Goal: Task Accomplishment & Management: Manage account settings

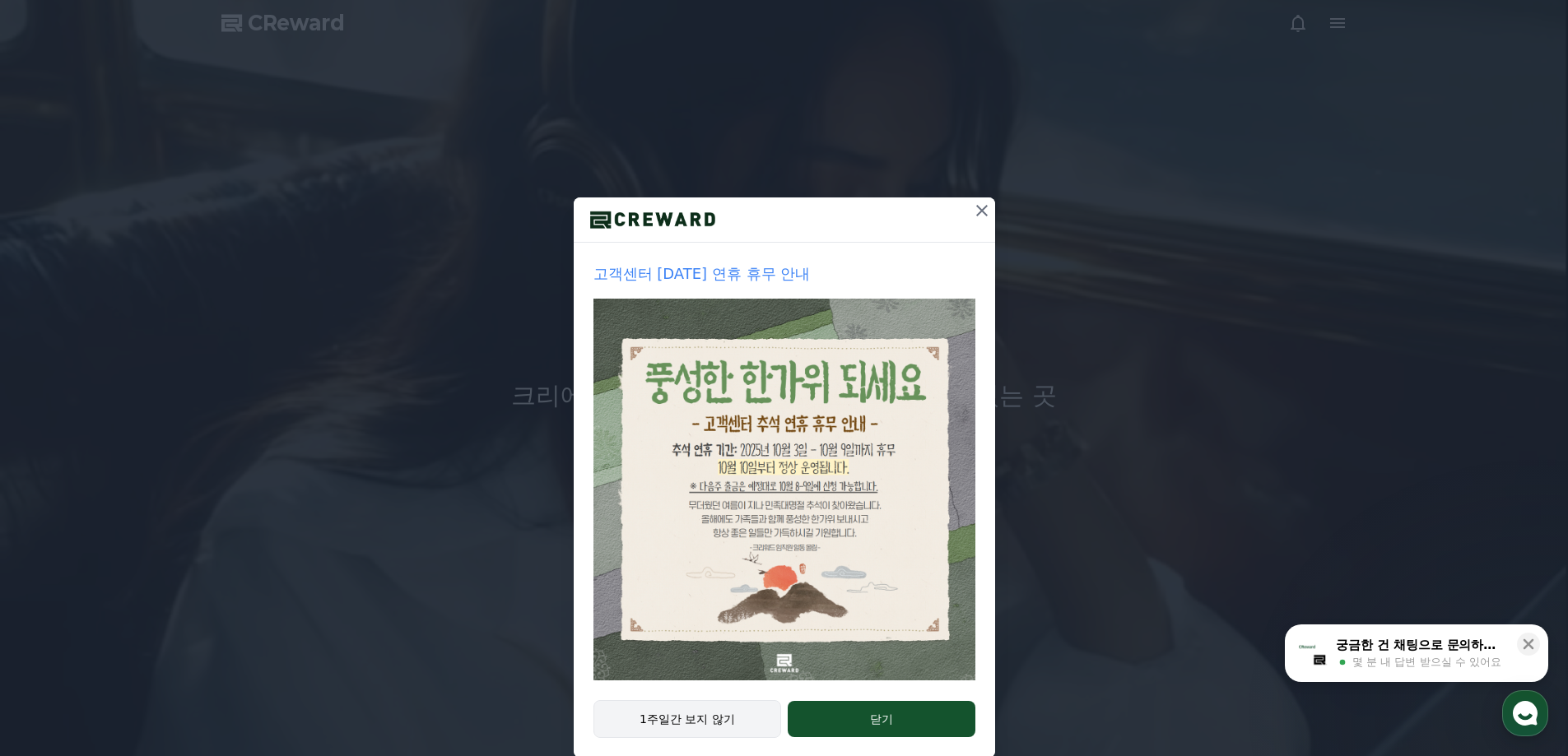
click at [639, 720] on button "1주일간 보지 않기" at bounding box center [687, 718] width 189 height 38
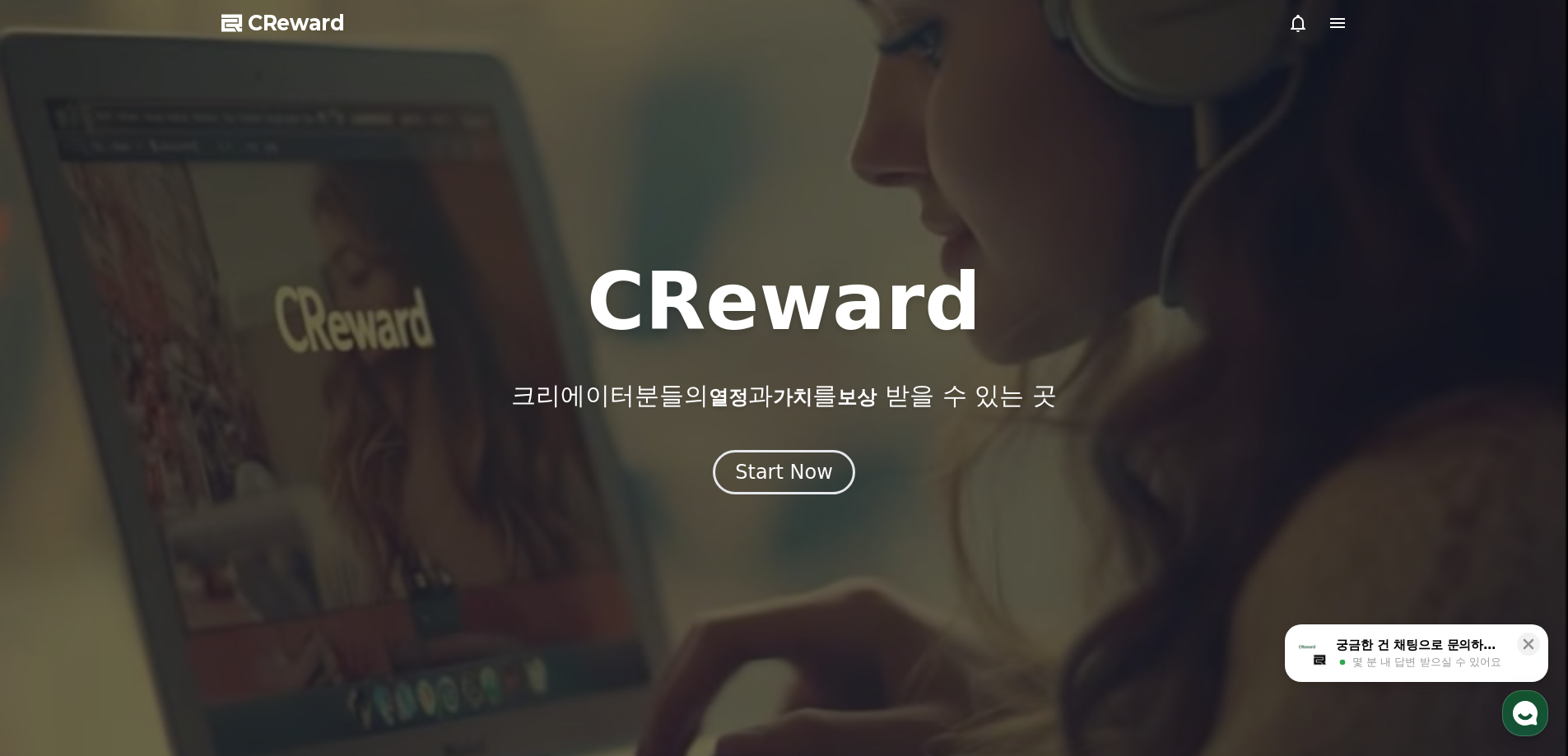
click at [1344, 25] on icon at bounding box center [1337, 23] width 19 height 19
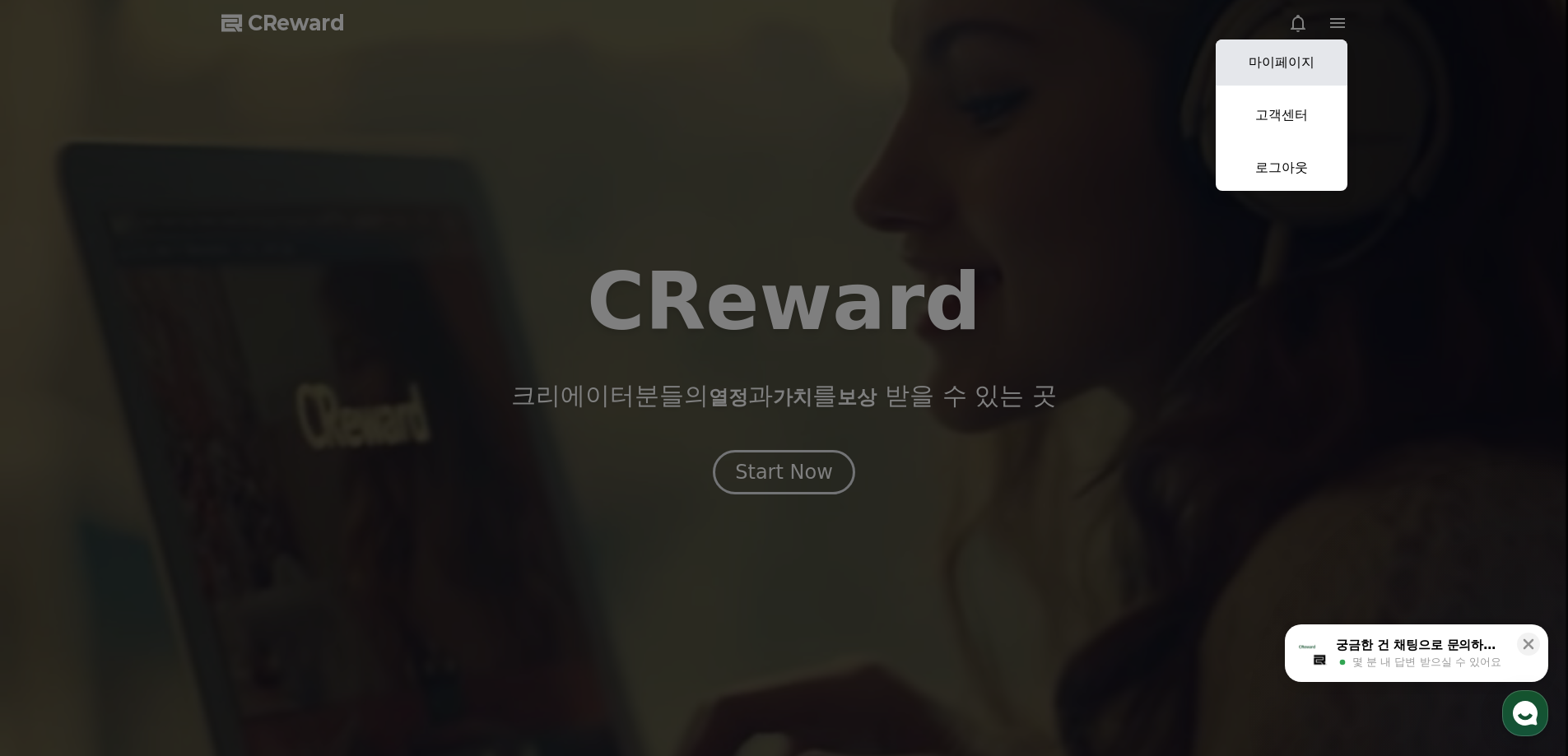
click at [1278, 74] on link "마이페이지" at bounding box center [1282, 63] width 132 height 46
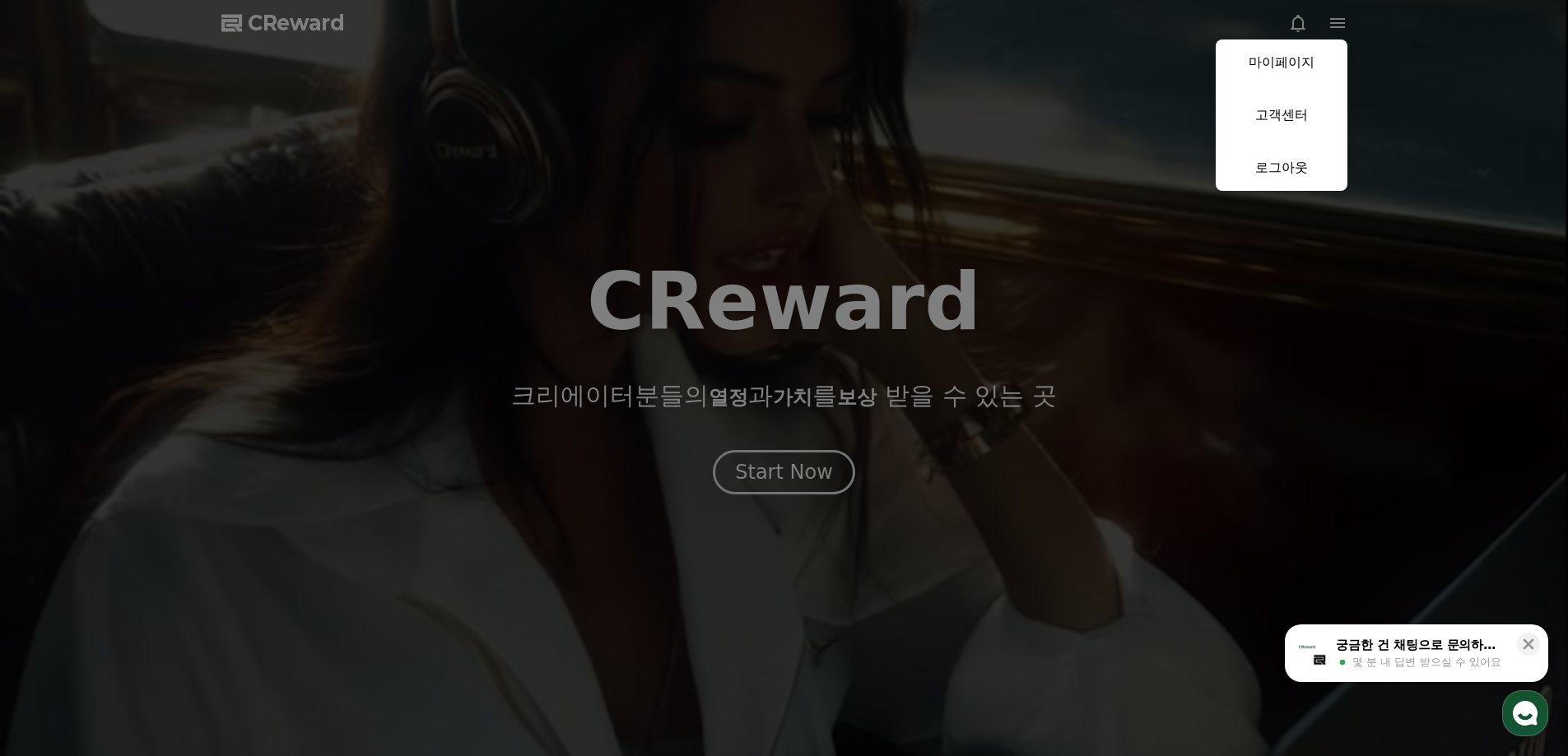
select select "**********"
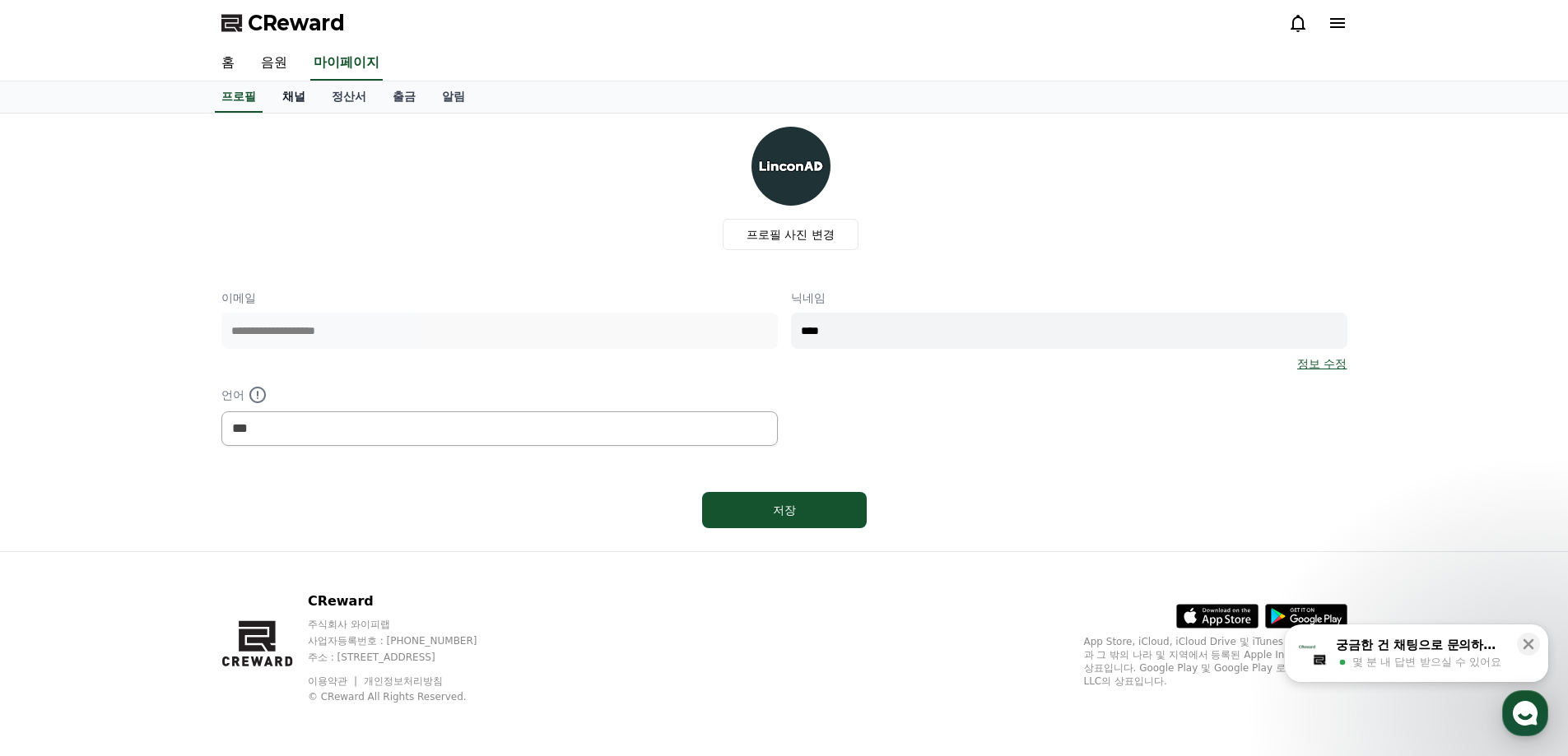
click at [301, 101] on link "채널" at bounding box center [293, 97] width 49 height 31
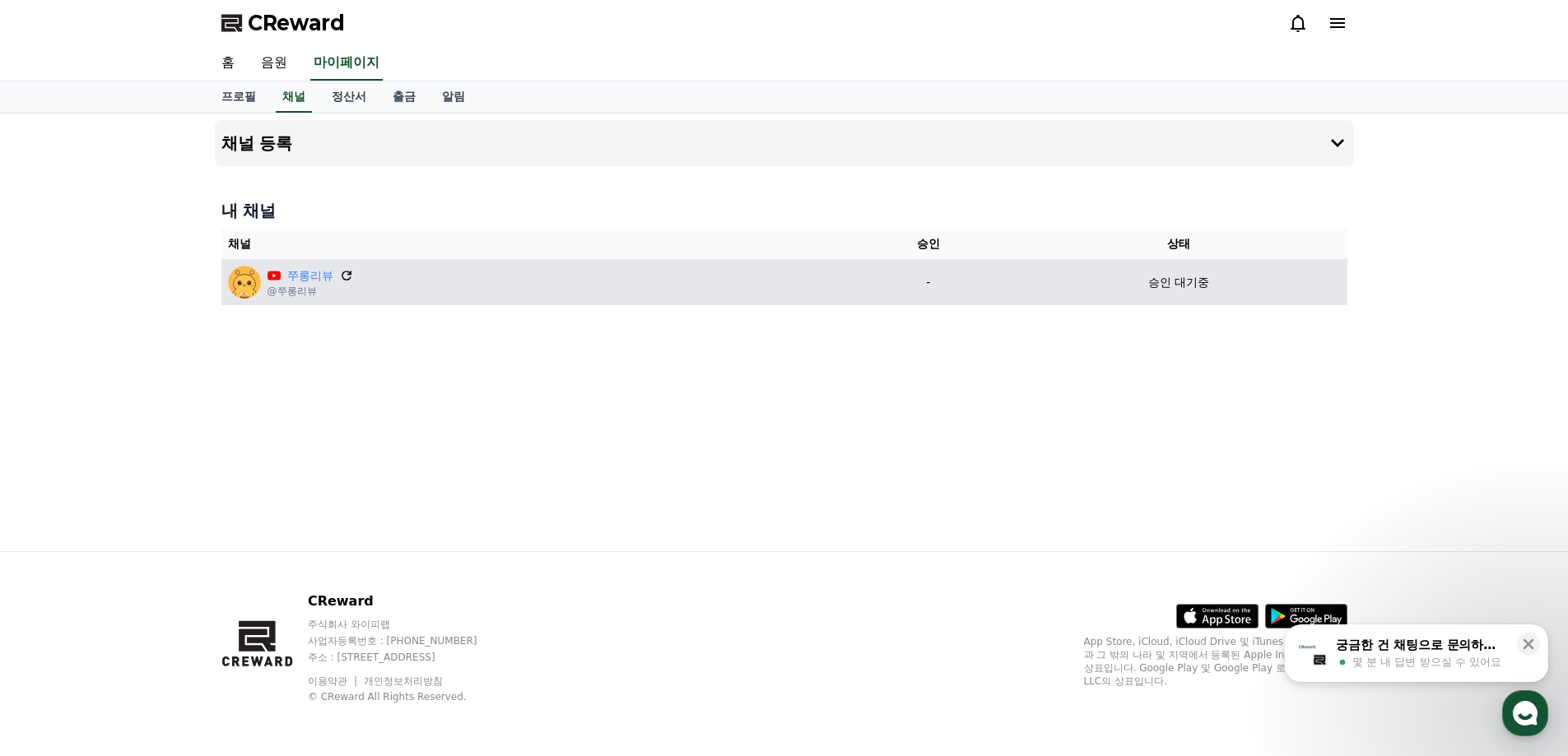
click at [344, 278] on icon at bounding box center [346, 275] width 15 height 15
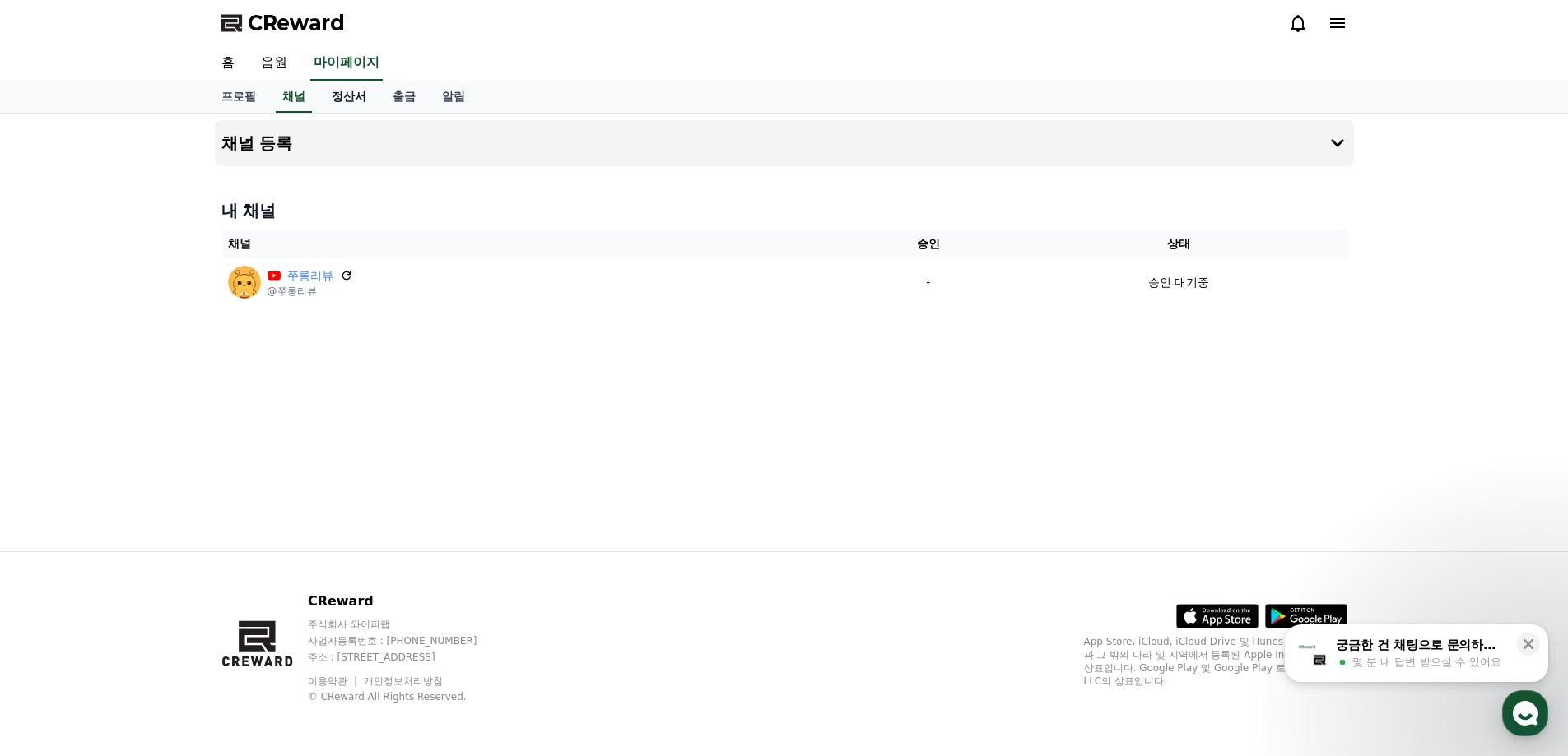
click at [356, 96] on link "정산서" at bounding box center [348, 97] width 61 height 31
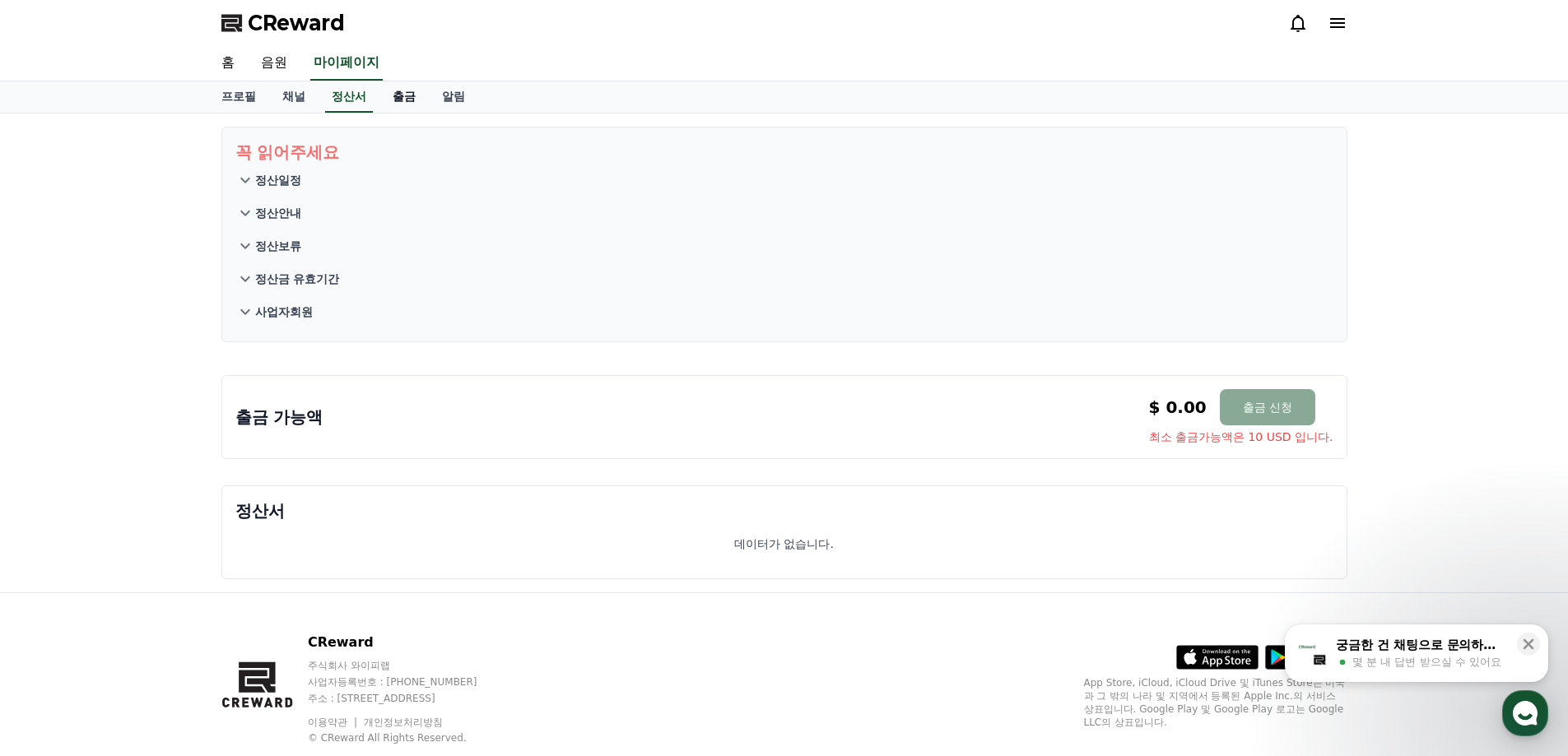
click at [389, 96] on link "출금" at bounding box center [403, 97] width 49 height 31
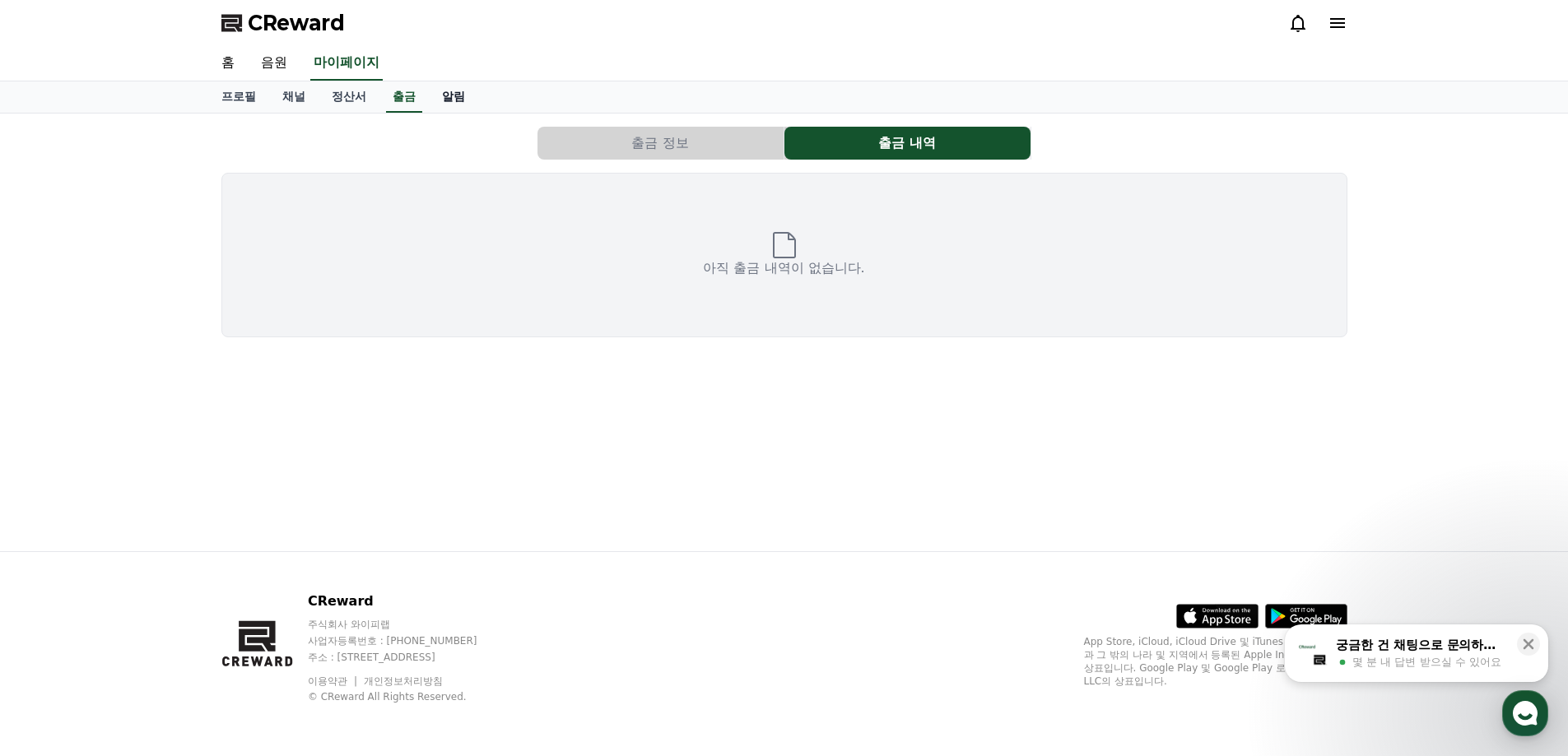
click at [434, 93] on link "알림" at bounding box center [453, 97] width 49 height 31
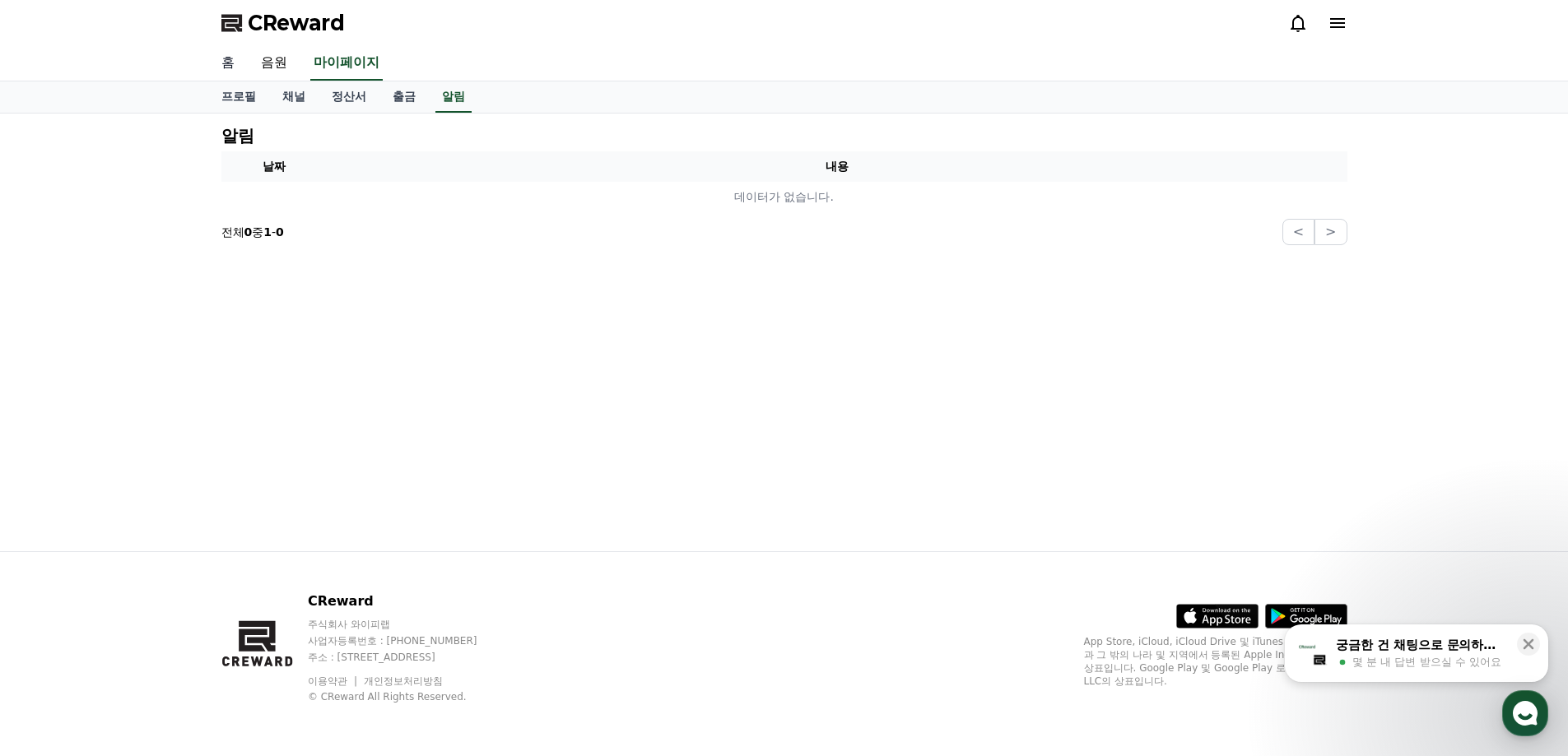
click at [244, 59] on link "홈" at bounding box center [227, 64] width 40 height 35
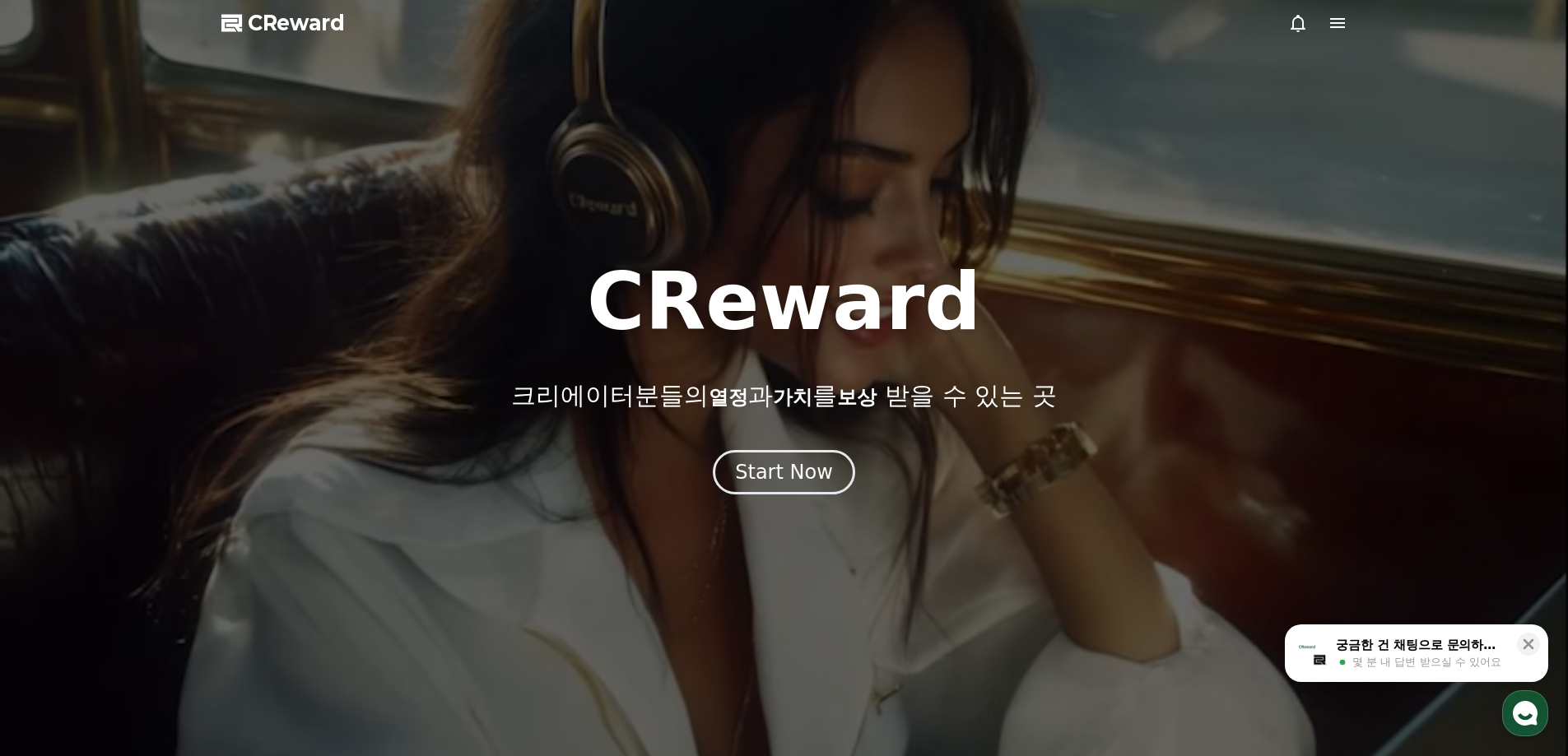
click at [305, 23] on span "CReward" at bounding box center [296, 22] width 97 height 26
